Goal: Find specific page/section: Find specific page/section

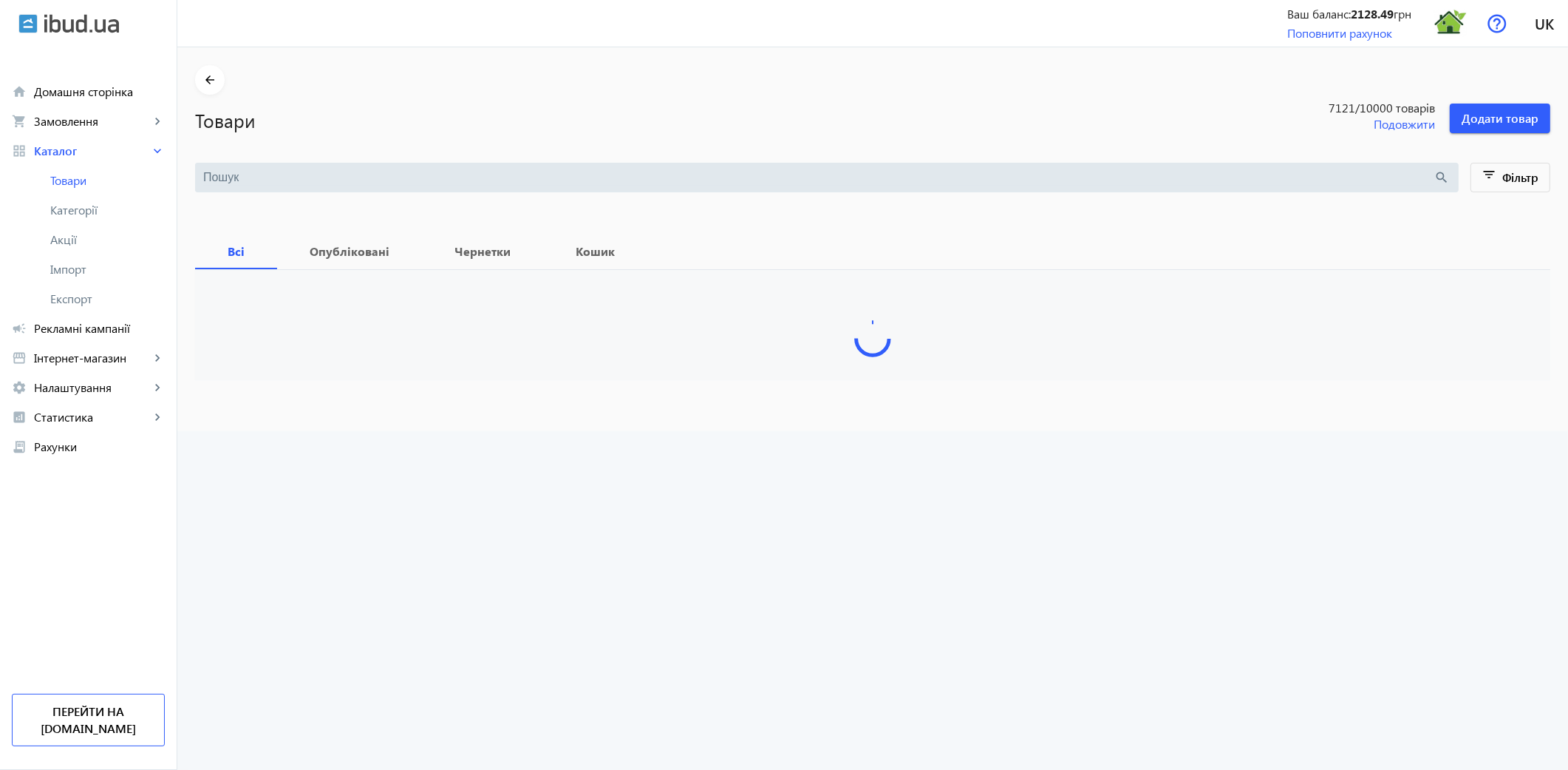
type input "Rustika"
